Goal: Information Seeking & Learning: Find specific fact

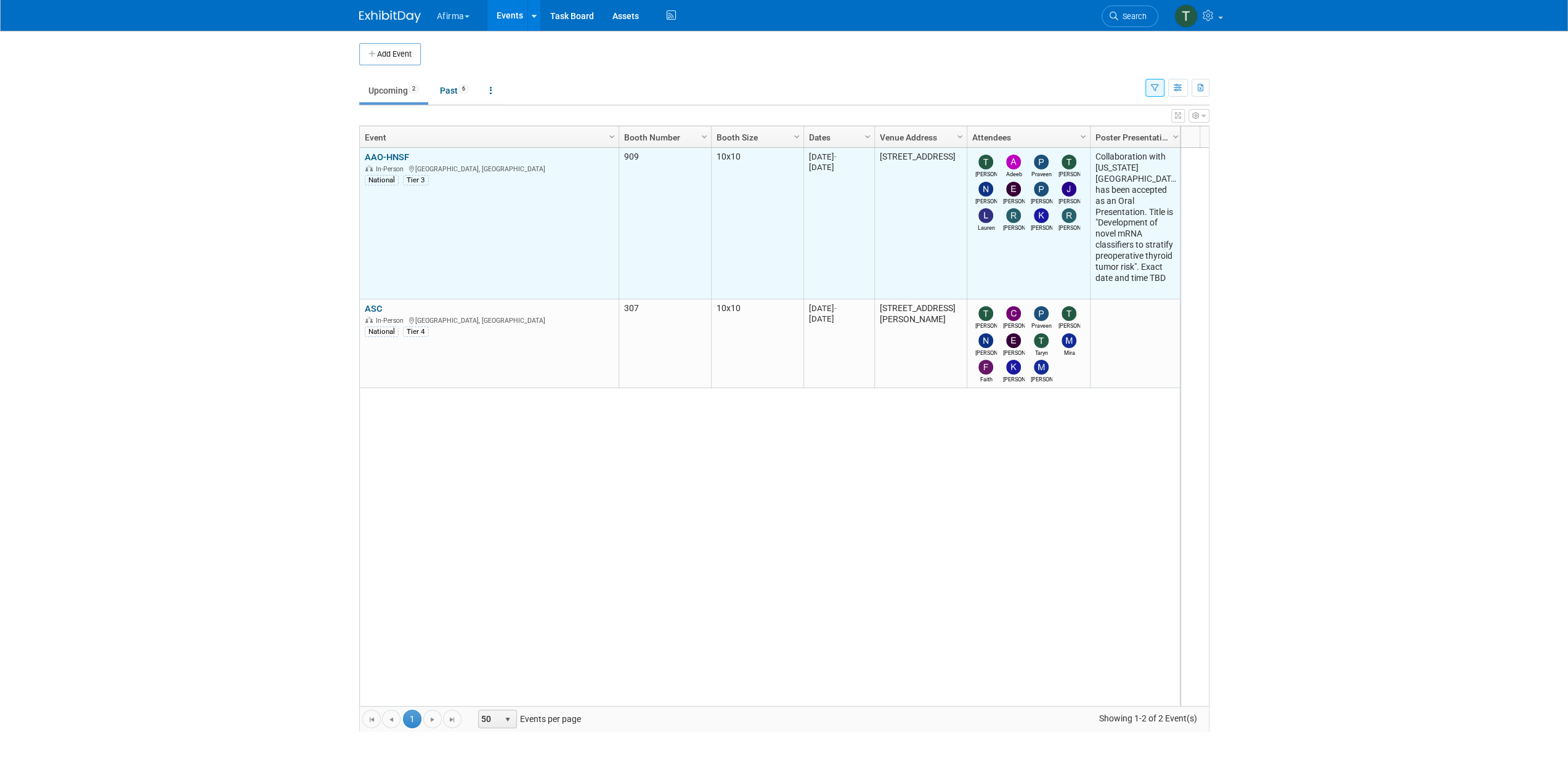
click at [403, 154] on link "AAO-HNSF" at bounding box center [387, 157] width 45 height 11
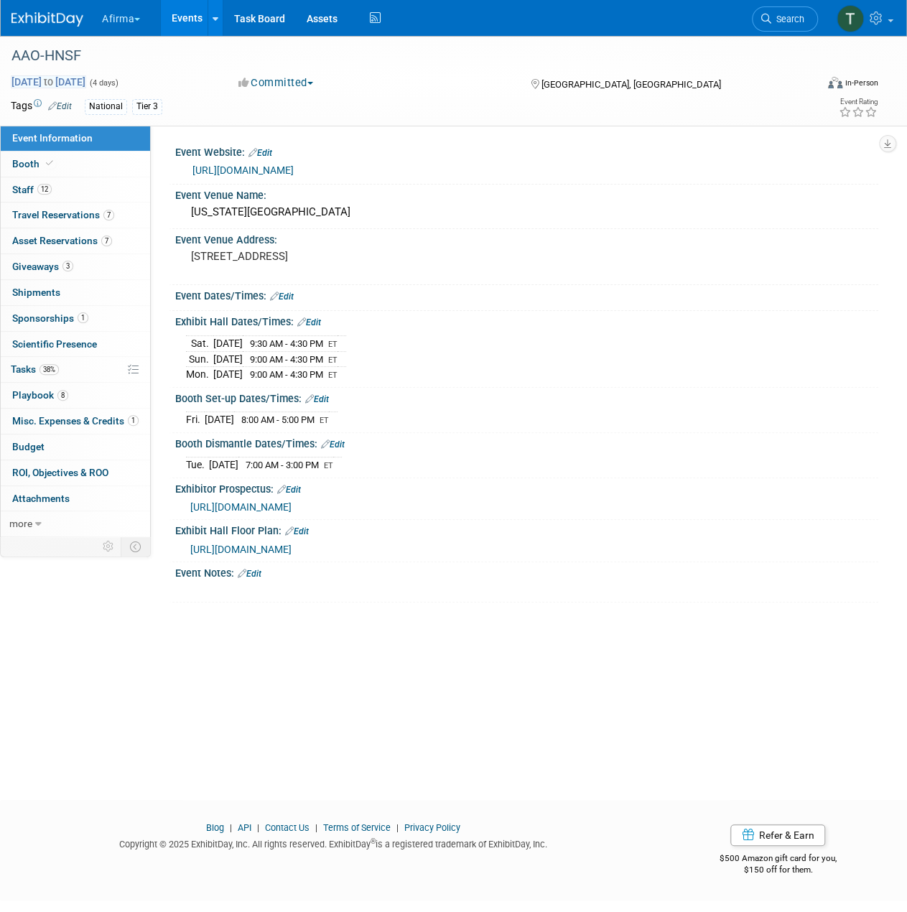
drag, startPoint x: 8, startPoint y: 76, endPoint x: 118, endPoint y: 85, distance: 110.3
click at [118, 85] on div "[DATE] to [DATE] (4 days) [DATE] to [DATE]" at bounding box center [111, 82] width 223 height 14
click at [6, 87] on div "[DATE] to [DATE] (4 days) [DATE] to [DATE]" at bounding box center [111, 82] width 223 height 14
drag, startPoint x: 42, startPoint y: 83, endPoint x: 115, endPoint y: 85, distance: 73.3
click at [115, 85] on div "[DATE] to [DATE] (4 days) [DATE] to [DATE]" at bounding box center [111, 82] width 223 height 14
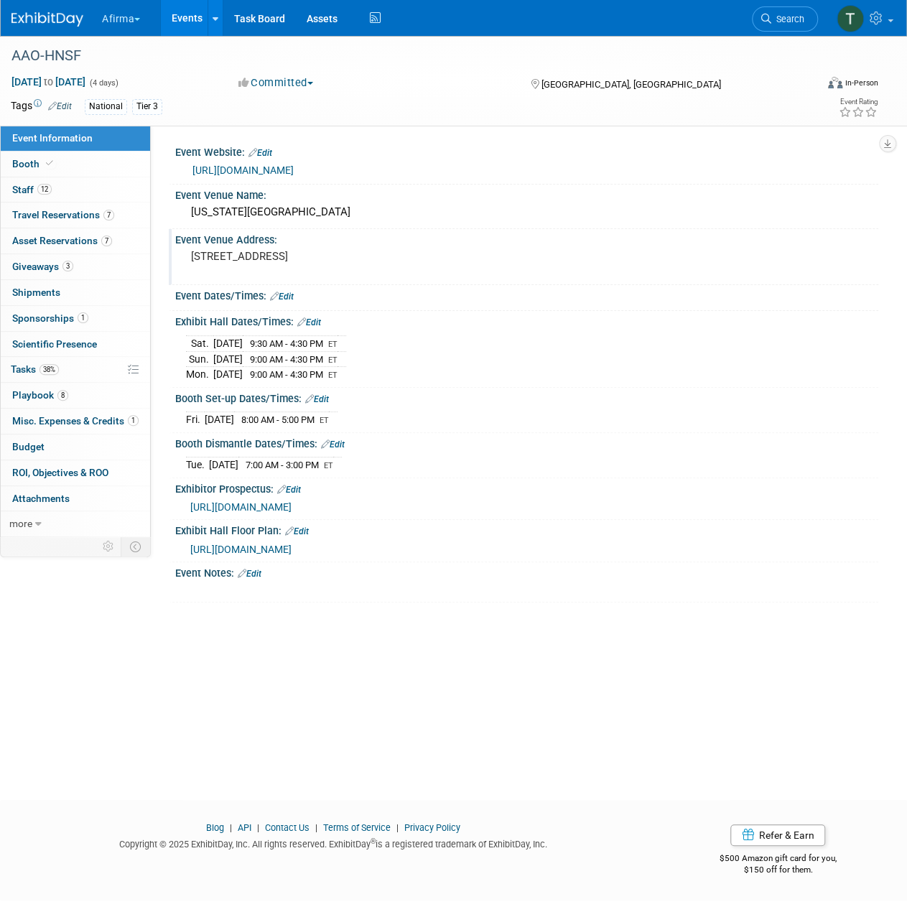
copy span "[DATE] to [DATE]"
drag, startPoint x: 280, startPoint y: 254, endPoint x: 339, endPoint y: 258, distance: 59.0
click at [339, 258] on pre "[STREET_ADDRESS]" at bounding box center [321, 256] width 261 height 13
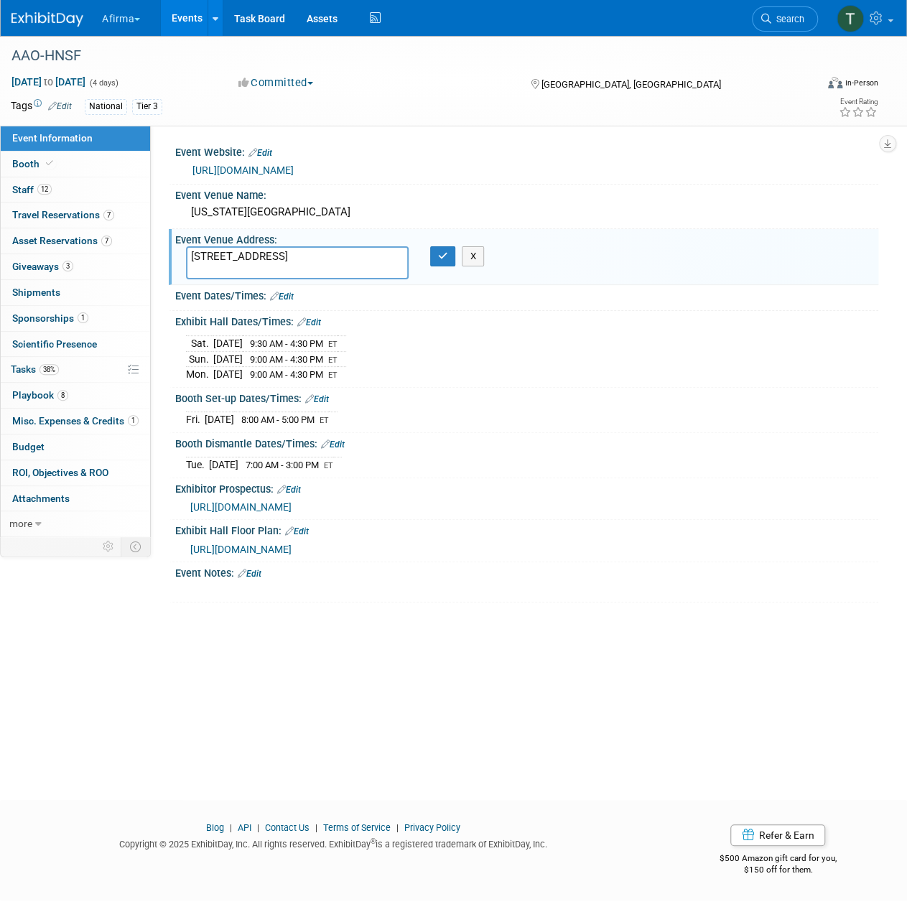
click at [240, 251] on textarea "[STREET_ADDRESS]" at bounding box center [297, 262] width 223 height 33
drag, startPoint x: 279, startPoint y: 258, endPoint x: 338, endPoint y: 260, distance: 58.9
click at [338, 260] on textarea "[STREET_ADDRESS]" at bounding box center [297, 262] width 223 height 33
click at [476, 253] on button "X" at bounding box center [473, 256] width 22 height 20
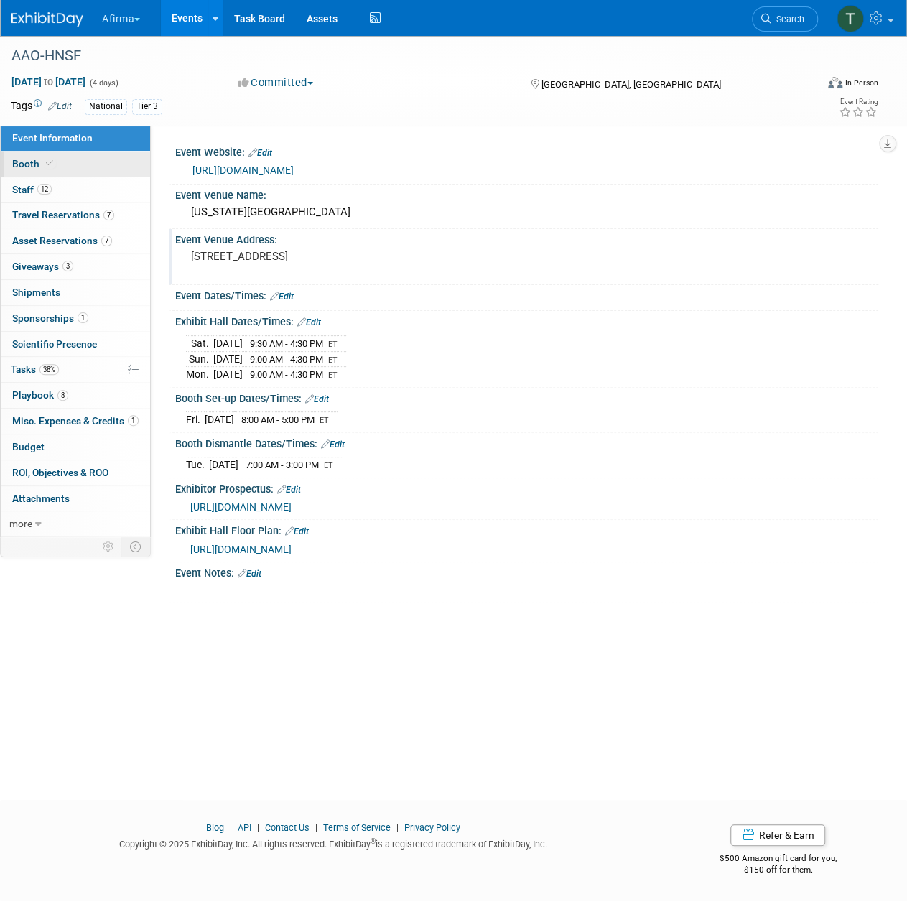
click at [89, 168] on link "Booth" at bounding box center [75, 164] width 149 height 25
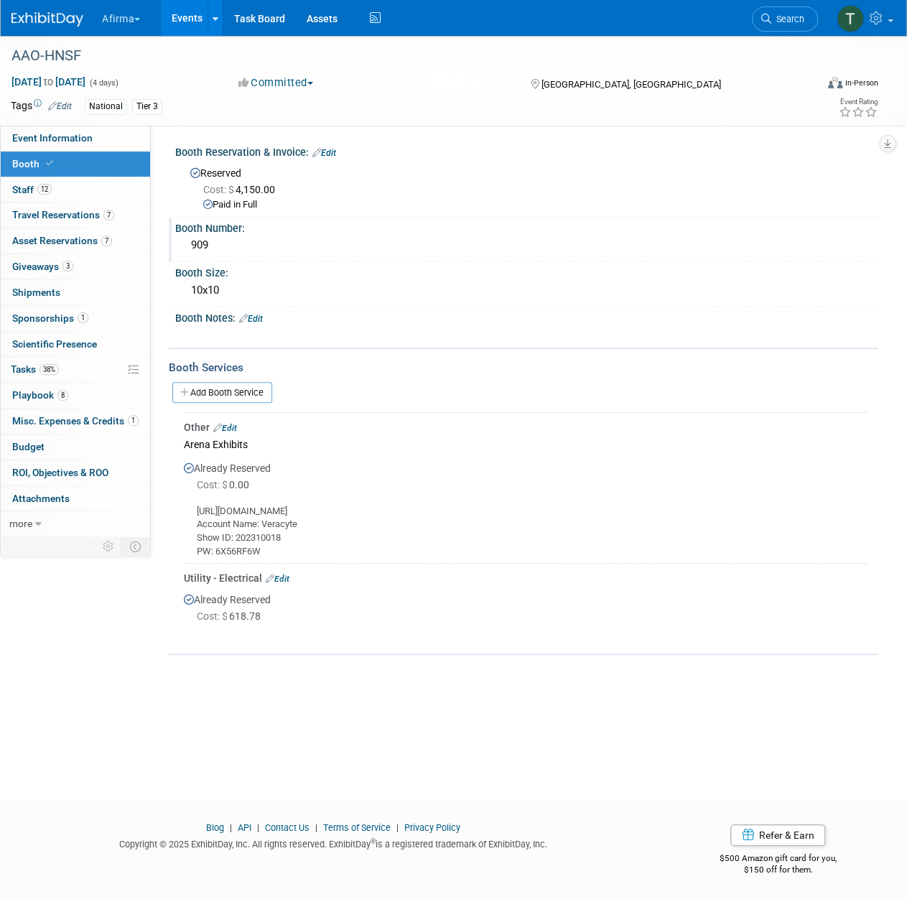
drag, startPoint x: 216, startPoint y: 248, endPoint x: 191, endPoint y: 248, distance: 25.1
click at [191, 248] on div "909" at bounding box center [527, 245] width 682 height 22
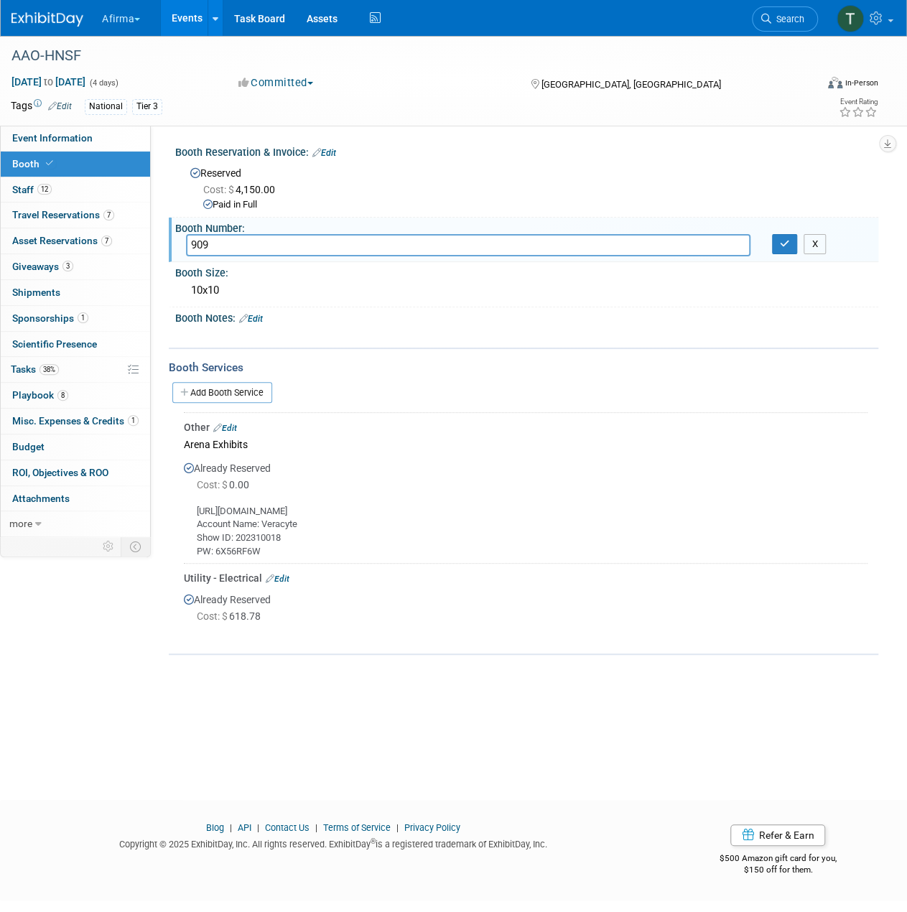
click at [817, 239] on button "X" at bounding box center [815, 244] width 22 height 20
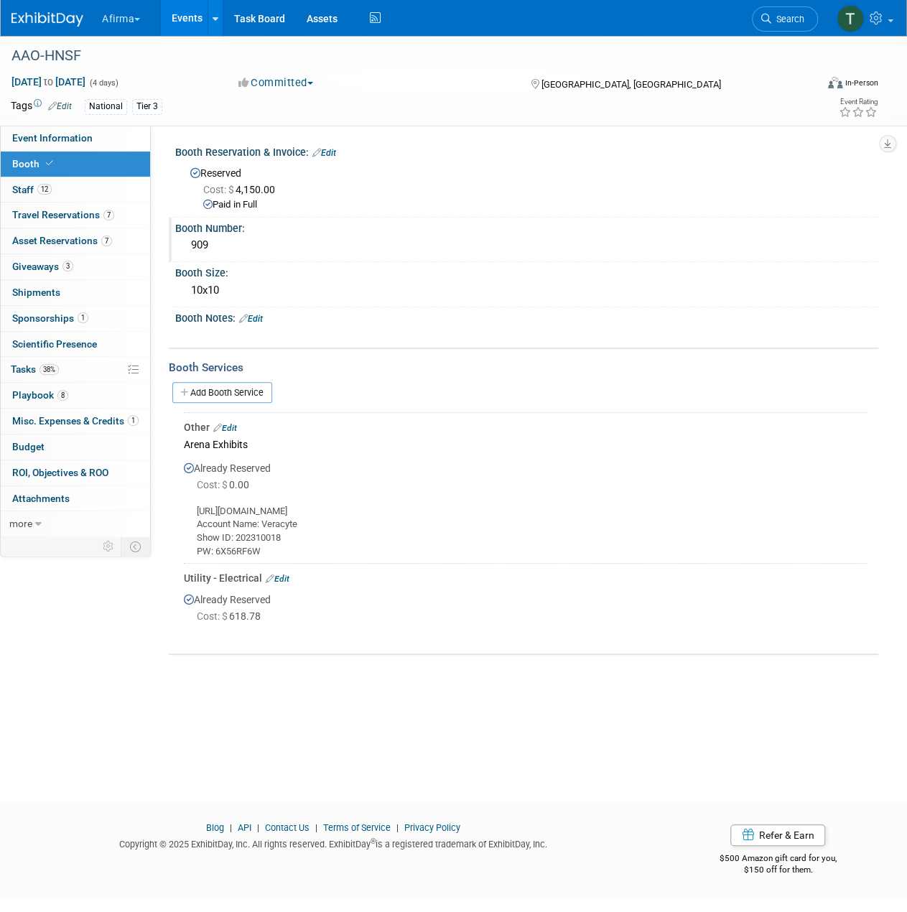
click at [234, 248] on div "909" at bounding box center [527, 245] width 682 height 22
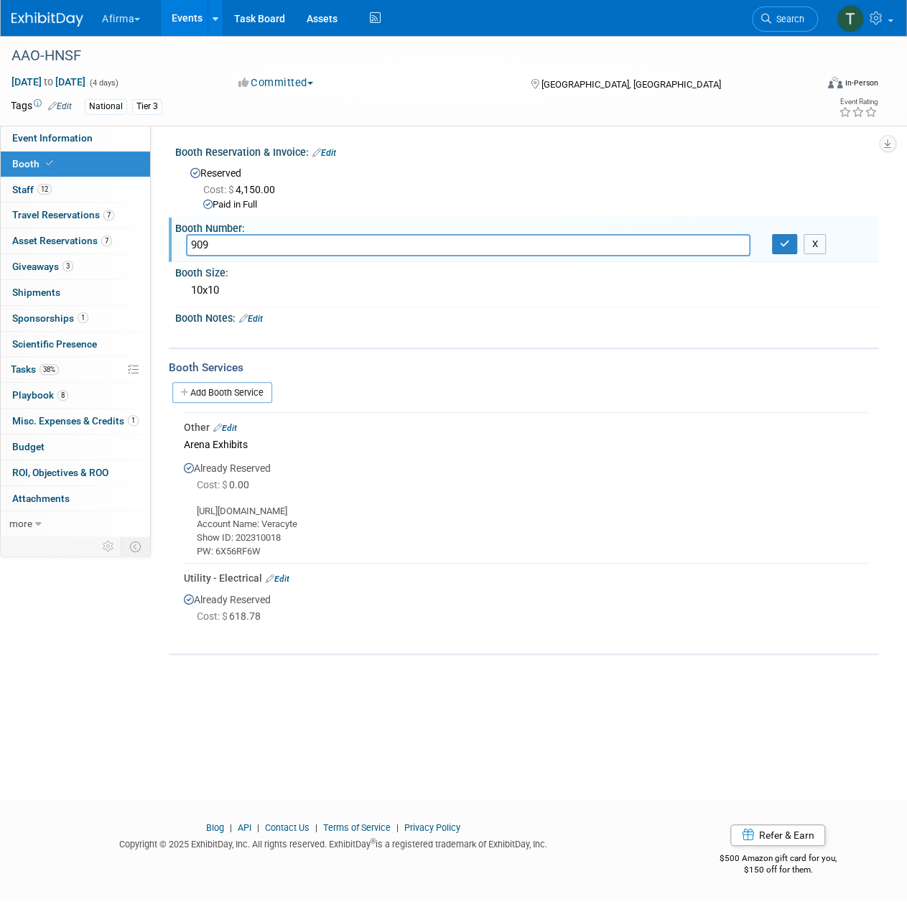
click at [820, 235] on button "X" at bounding box center [815, 244] width 22 height 20
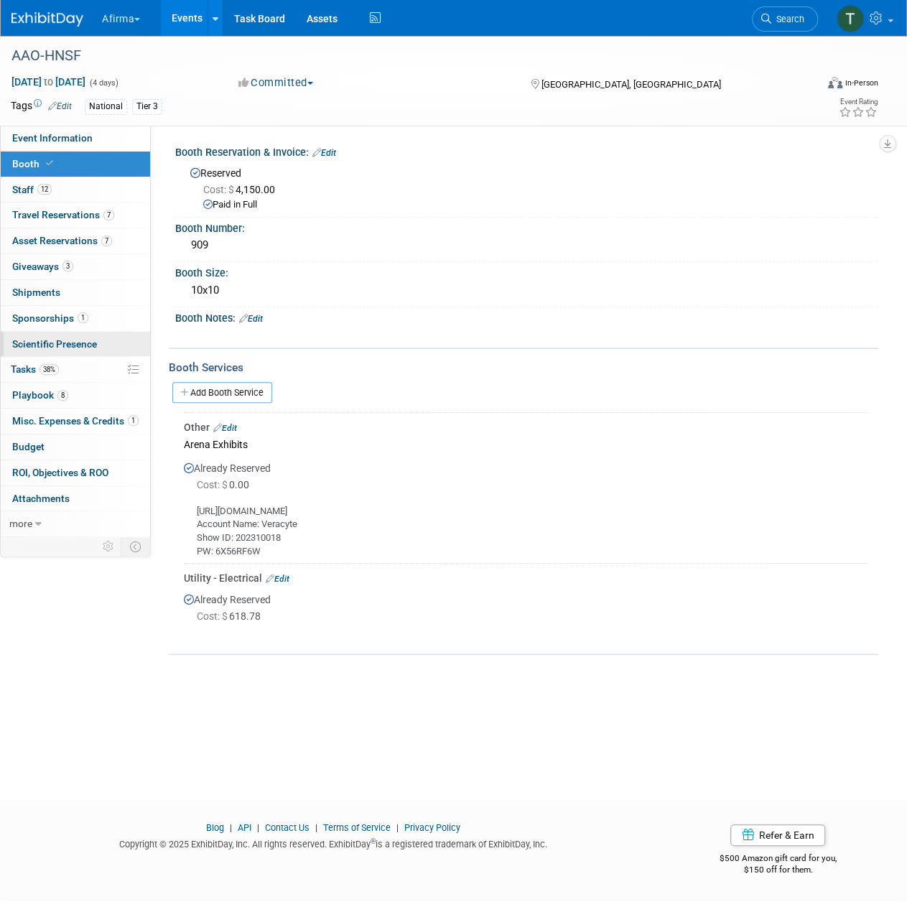
click at [108, 348] on link "Scientific Presence" at bounding box center [75, 344] width 149 height 25
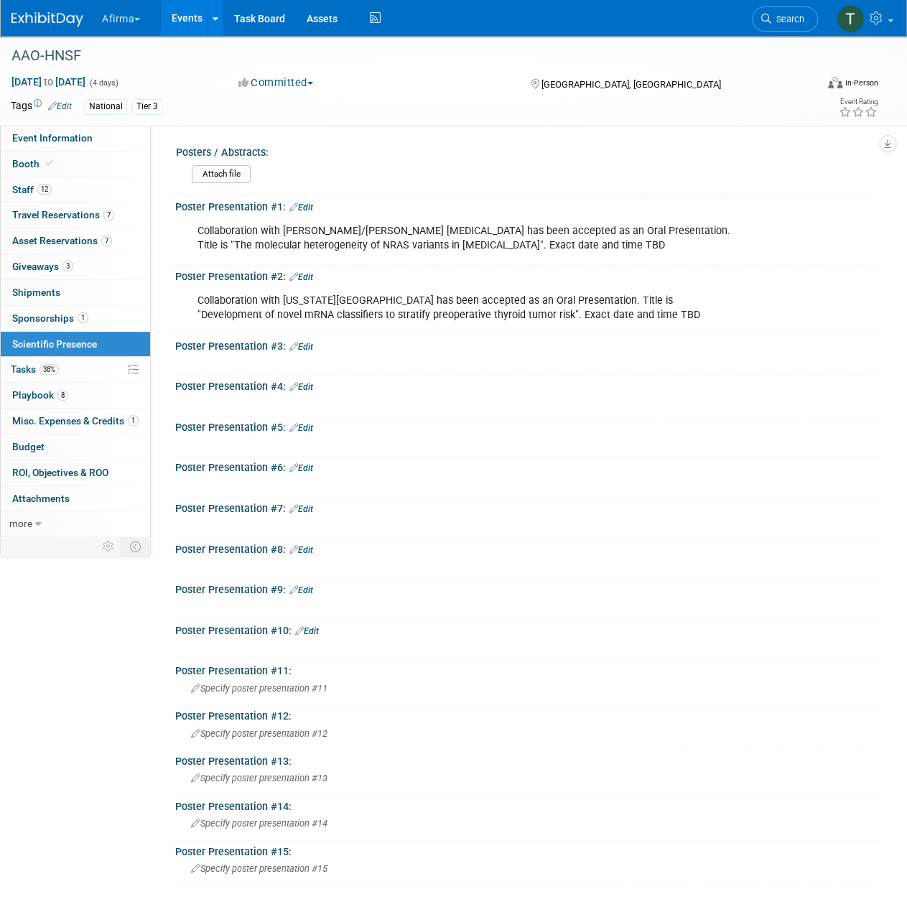
click at [478, 234] on div "Collaboration with [PERSON_NAME]/[PERSON_NAME] [MEDICAL_DATA] has been accepted…" at bounding box center [463, 238] width 552 height 43
click at [338, 244] on div "Collaboration with [PERSON_NAME]/[PERSON_NAME] [MEDICAL_DATA] has been accepted…" at bounding box center [463, 238] width 552 height 43
click at [325, 235] on div "Collaboration with [PERSON_NAME]/[PERSON_NAME] [MEDICAL_DATA] has been accepted…" at bounding box center [463, 238] width 552 height 43
drag, startPoint x: 212, startPoint y: 245, endPoint x: 505, endPoint y: 246, distance: 293.1
click at [505, 246] on div "Collaboration with [PERSON_NAME]/[PERSON_NAME] [MEDICAL_DATA] has been accepted…" at bounding box center [463, 238] width 552 height 43
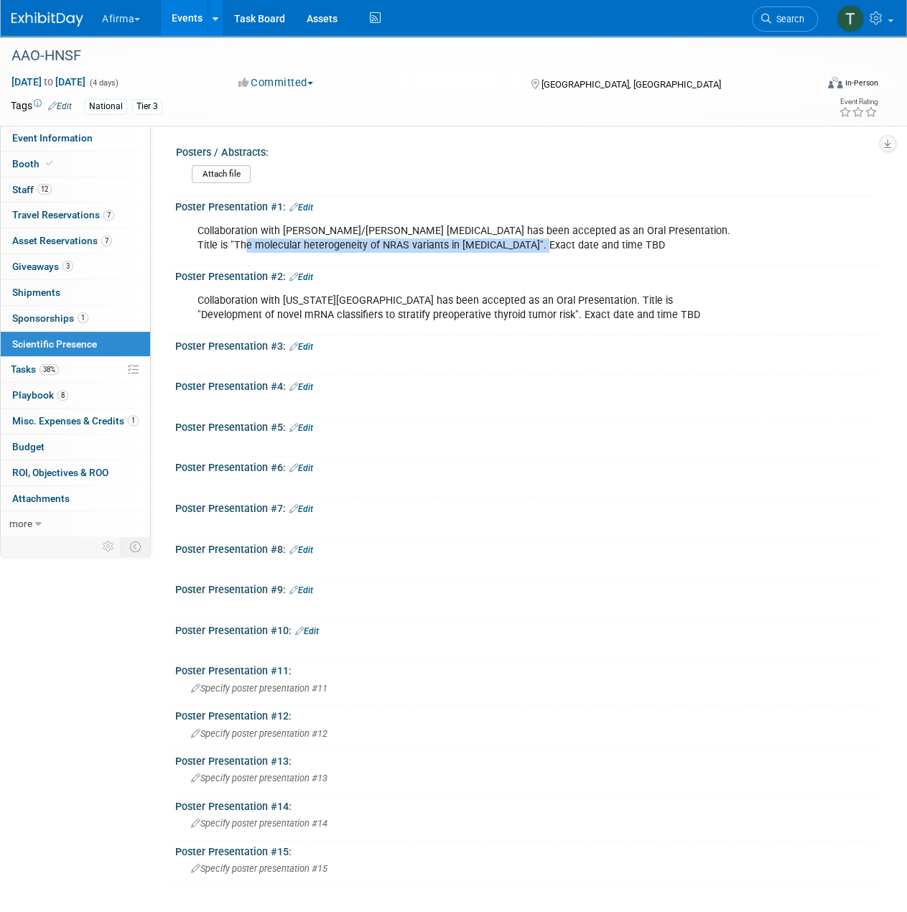
copy div "The molecular heterogeneity of NRAS variants in [MEDICAL_DATA]"
